Goal: Task Accomplishment & Management: Manage account settings

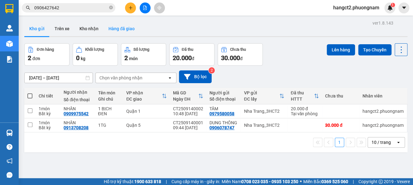
click at [124, 31] on button "Hàng đã giao" at bounding box center [122, 28] width 36 height 15
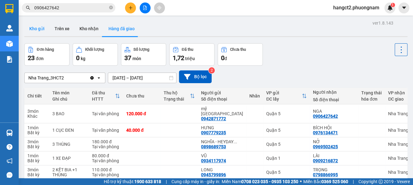
click at [41, 32] on button "Kho gửi" at bounding box center [36, 28] width 25 height 15
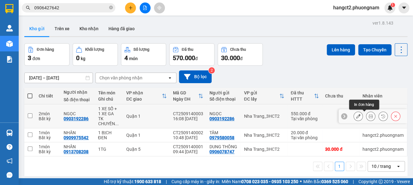
click at [369, 115] on icon at bounding box center [371, 116] width 4 height 4
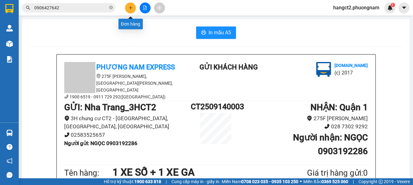
click at [129, 6] on icon "plus" at bounding box center [131, 8] width 4 height 4
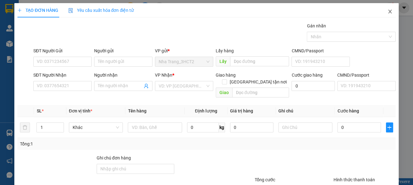
click at [388, 10] on icon "close" at bounding box center [390, 11] width 5 height 5
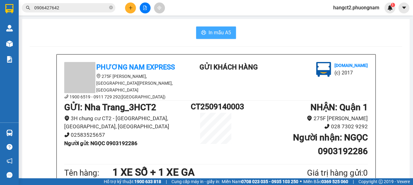
click at [218, 31] on span "In mẫu A5" at bounding box center [220, 33] width 22 height 8
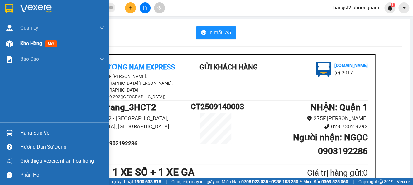
click at [32, 46] on span "Kho hàng" at bounding box center [31, 44] width 22 height 6
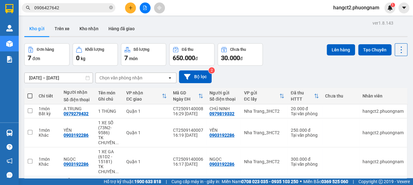
scroll to position [41, 0]
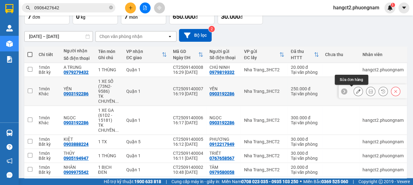
click at [354, 93] on button at bounding box center [358, 91] width 9 height 11
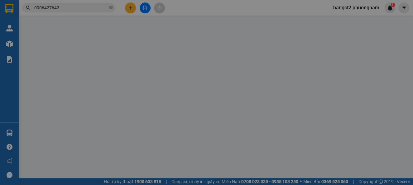
type input "0903192286"
type input "250.000"
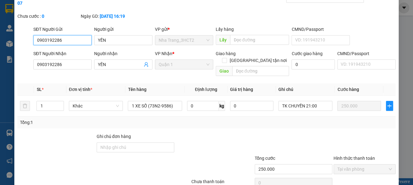
scroll to position [12, 0]
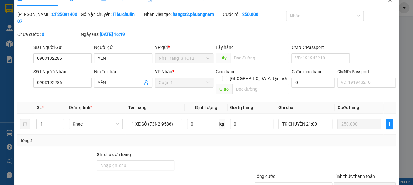
click at [382, 2] on span "Close" at bounding box center [389, 0] width 17 height 17
